Goal: Check status

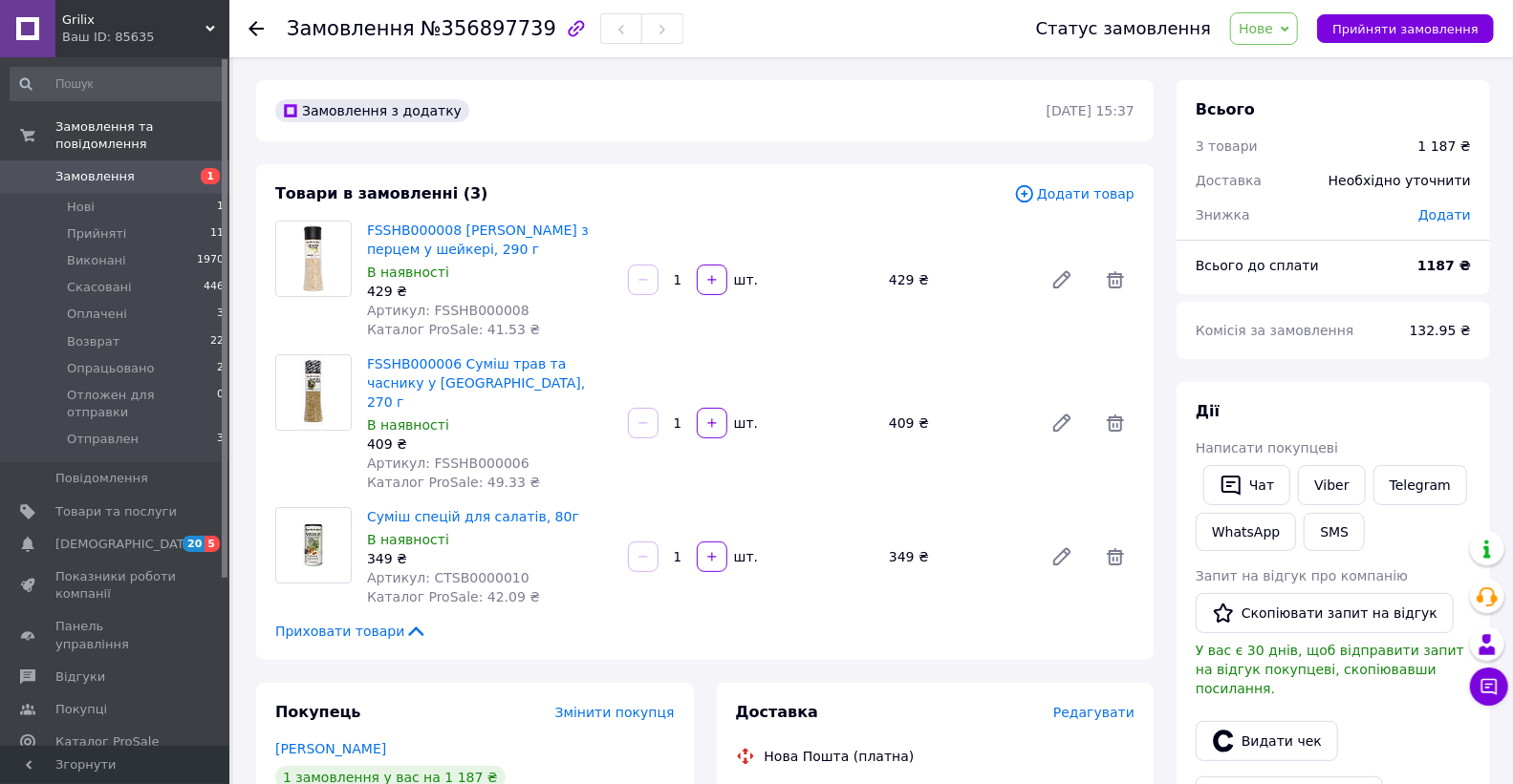
click at [584, 294] on div "429 ₴" at bounding box center [490, 291] width 246 height 19
drag, startPoint x: 461, startPoint y: 384, endPoint x: 360, endPoint y: 369, distance: 102.1
click at [360, 369] on div "FSSHB000006 Суміш трав та часнику у шейкері, 270 г В наявності 409 ₴ Артикул: F…" at bounding box center [490, 423] width 261 height 145
copy link "FSSHB000006 Суміш трав та часнику у [GEOGRAPHIC_DATA], 270 г"
drag, startPoint x: 552, startPoint y: 493, endPoint x: 368, endPoint y: 497, distance: 184.0
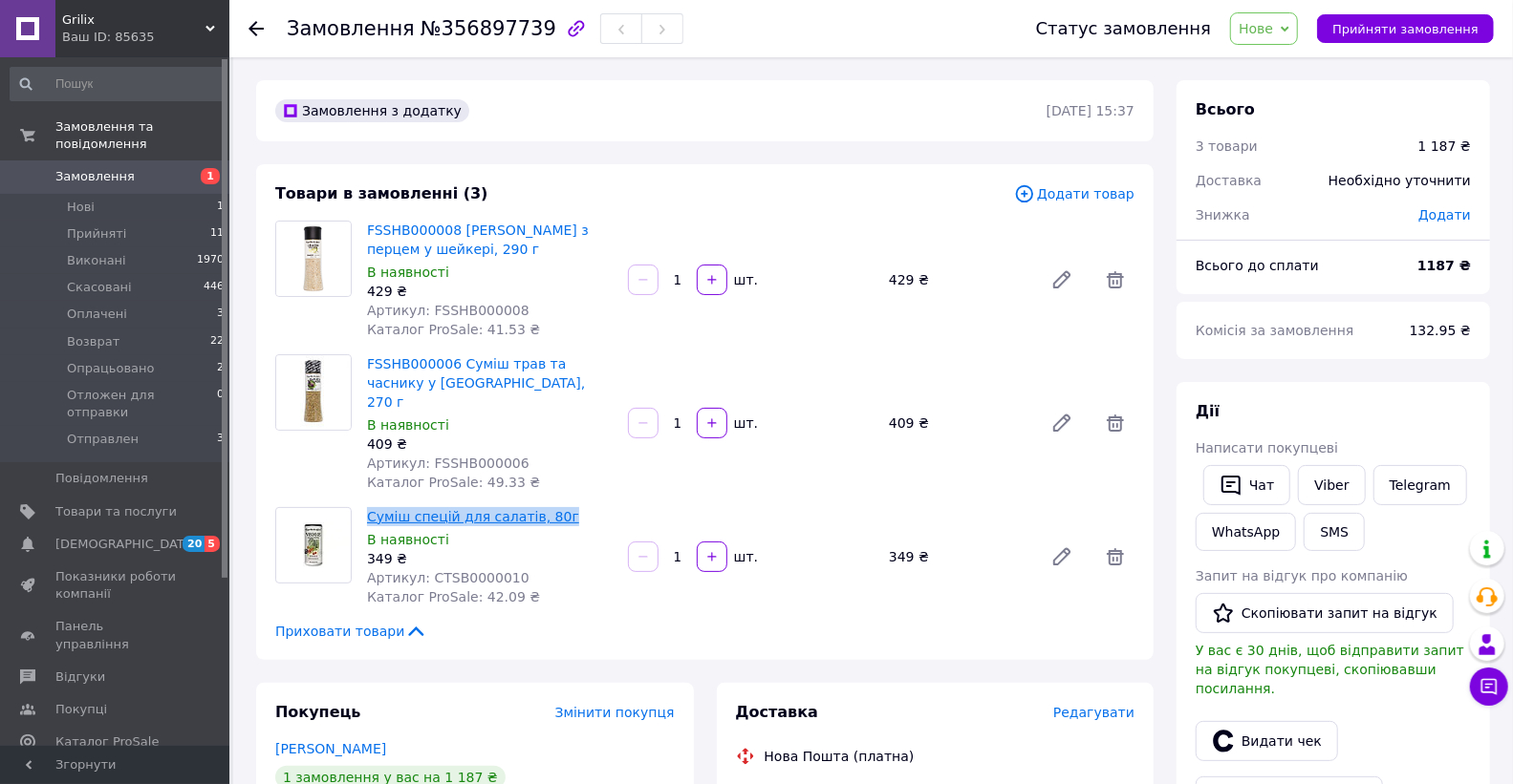
click at [368, 507] on span "Суміш спецій для салатів, 80г" at bounding box center [490, 516] width 246 height 19
copy link "Суміш спецій для салатів, 80г"
click at [251, 32] on icon at bounding box center [256, 28] width 15 height 15
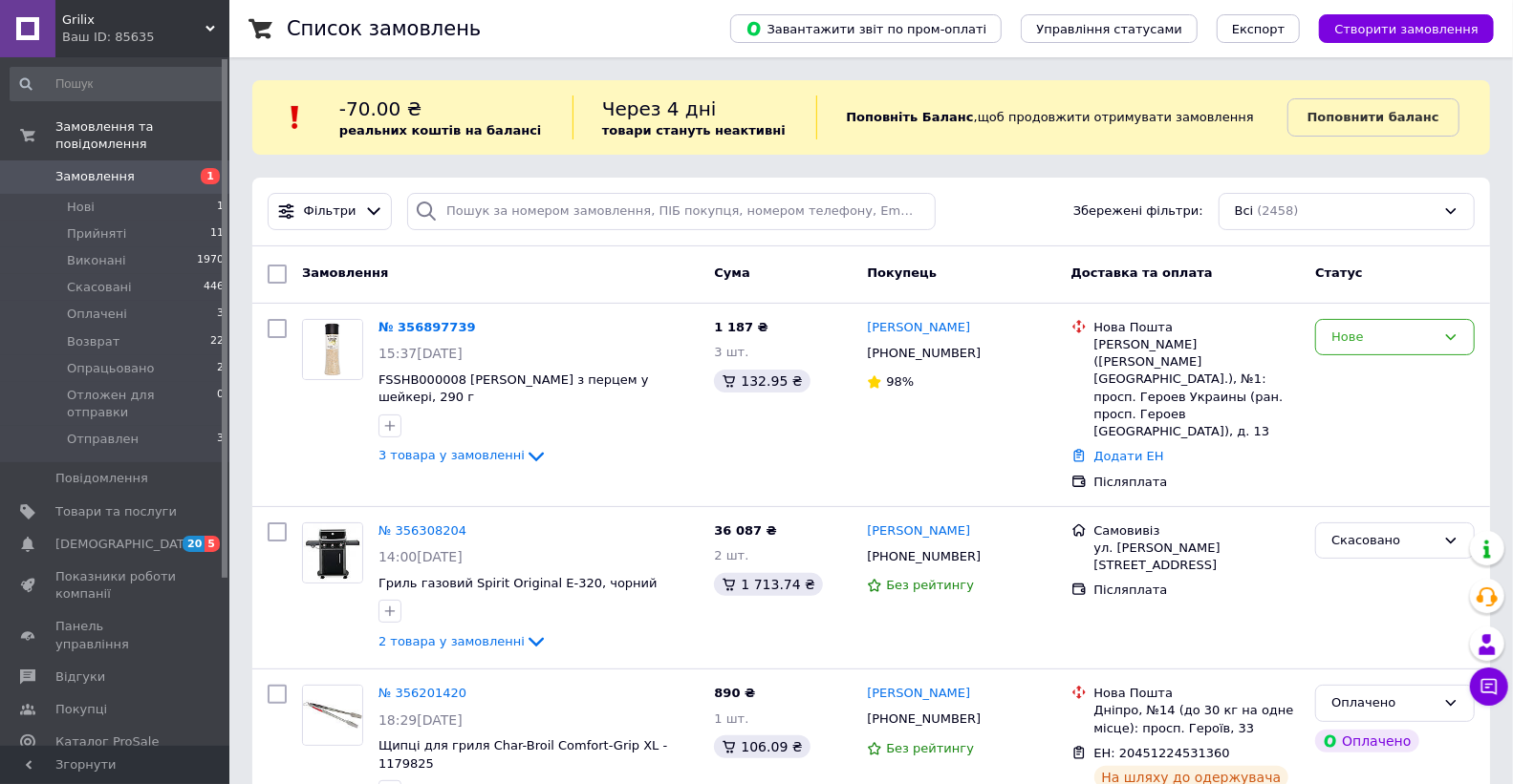
click at [1445, 236] on div "Фільтри Збережені фільтри: Всі (2458)" at bounding box center [870, 212] width 1237 height 69
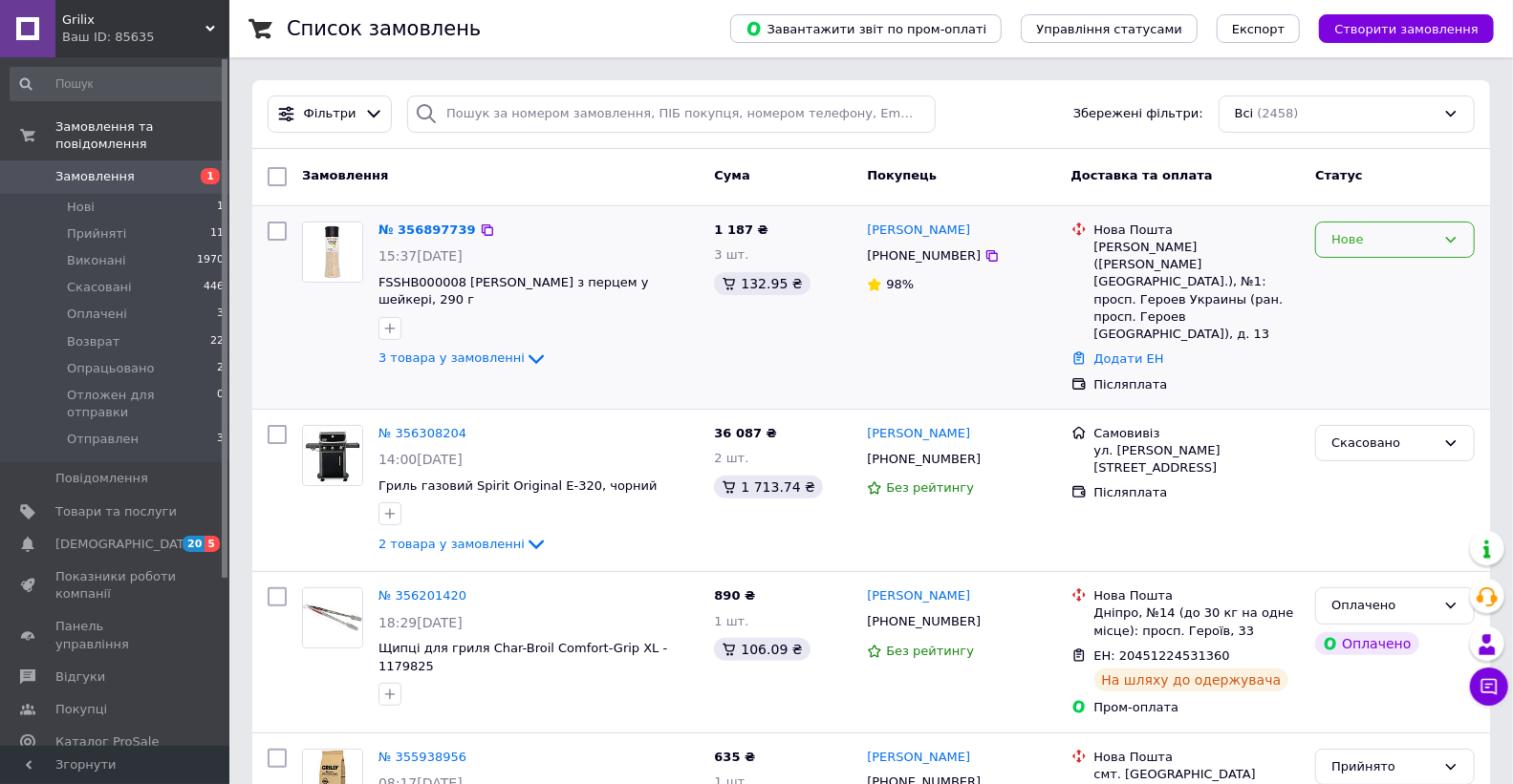
click at [1441, 240] on div "Нове" at bounding box center [1395, 240] width 159 height 37
click at [1380, 280] on li "Прийнято" at bounding box center [1395, 280] width 157 height 36
